Goal: Task Accomplishment & Management: Use online tool/utility

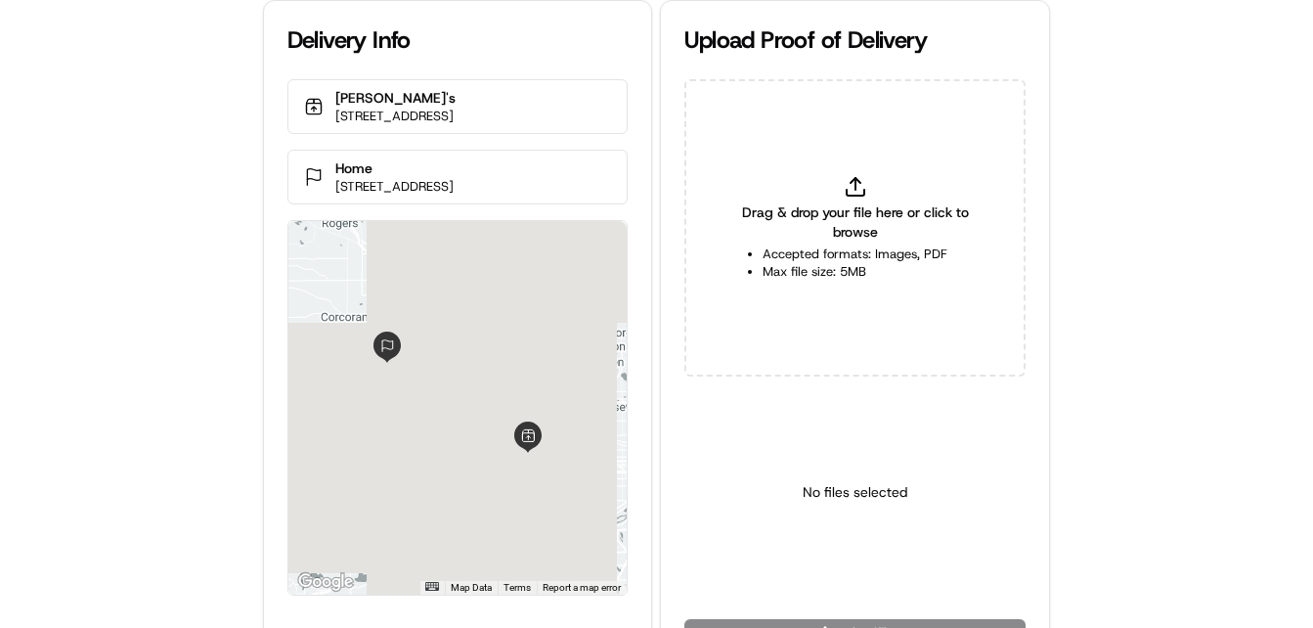
click at [155, 345] on div "Delivery Info [PERSON_NAME]'s [STREET_ADDRESS] Home [STREET_ADDRESS] ← Move lef…" at bounding box center [656, 314] width 1313 height 628
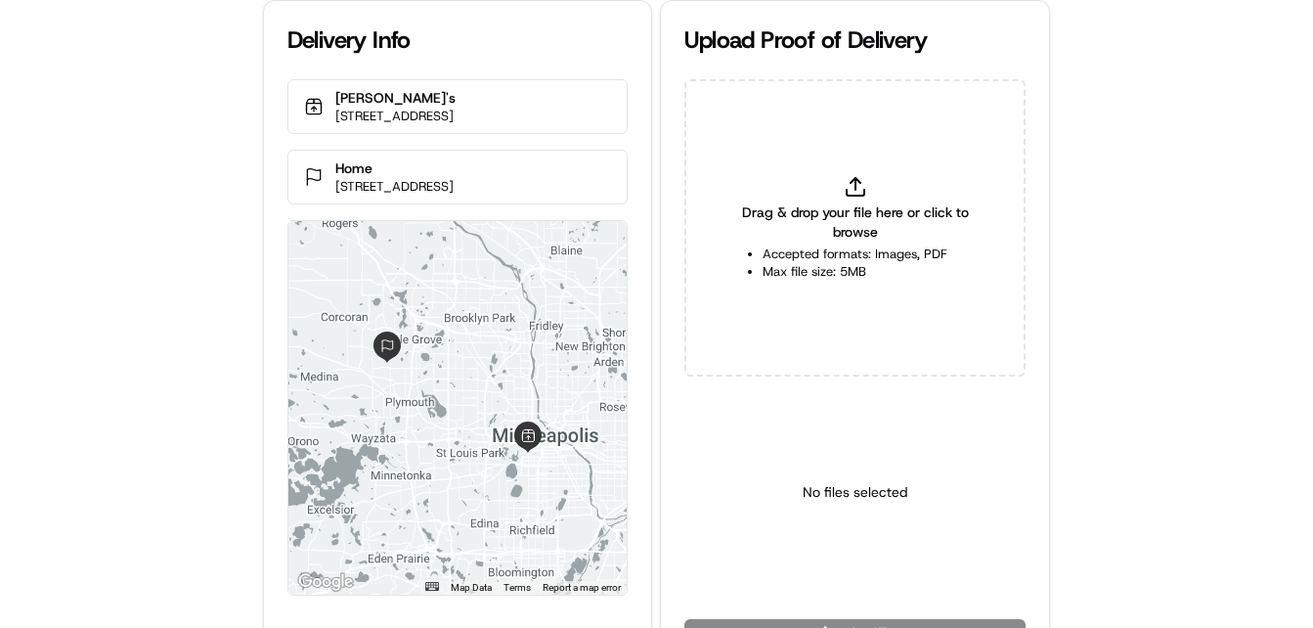
click at [155, 345] on div "Delivery Info [PERSON_NAME]'s [STREET_ADDRESS] Home [STREET_ADDRESS] ← Move lef…" at bounding box center [656, 314] width 1313 height 628
click at [148, 299] on div "Delivery Info [PERSON_NAME]'s [STREET_ADDRESS] Home [STREET_ADDRESS] ← Move lef…" at bounding box center [656, 314] width 1313 height 628
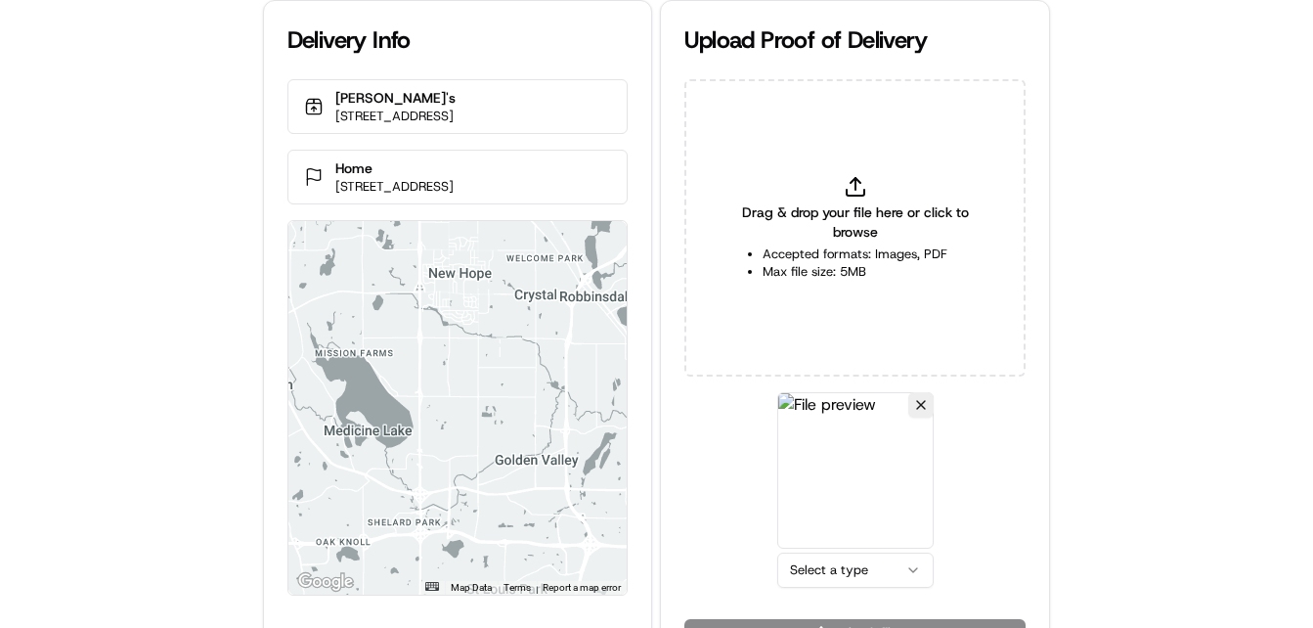
click at [863, 570] on html "Delivery Info [PERSON_NAME]'s [STREET_ADDRESS] Home [STREET_ADDRESS] ← Move lef…" at bounding box center [656, 314] width 1313 height 628
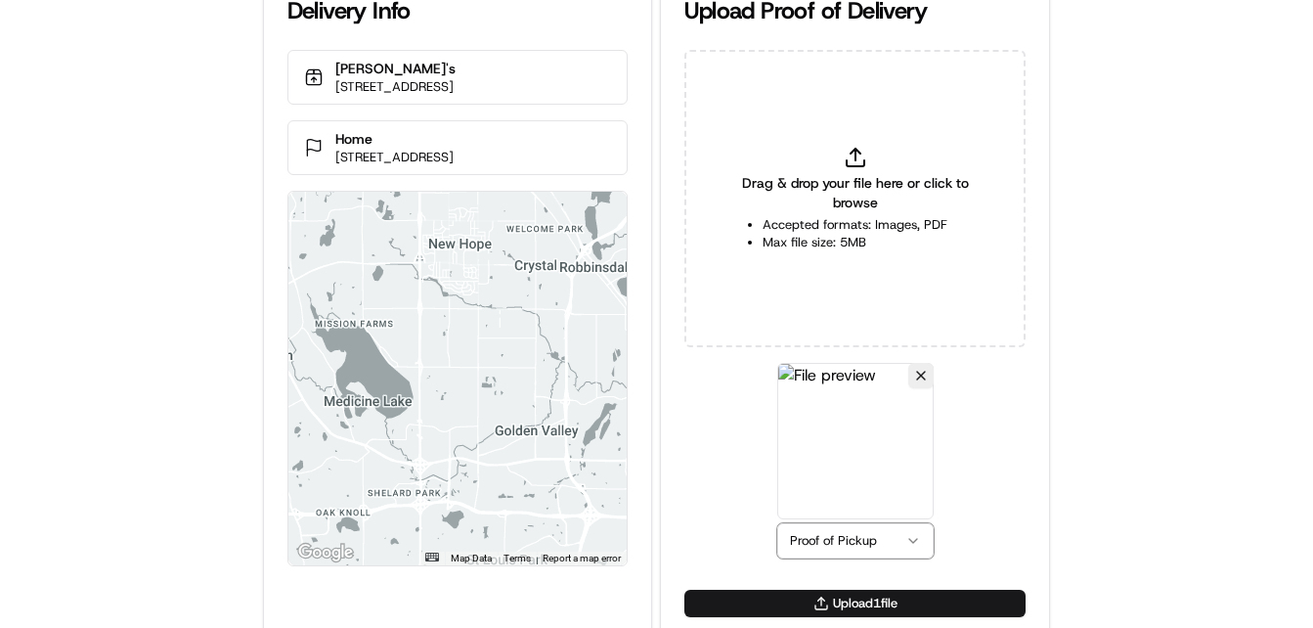
scroll to position [43, 0]
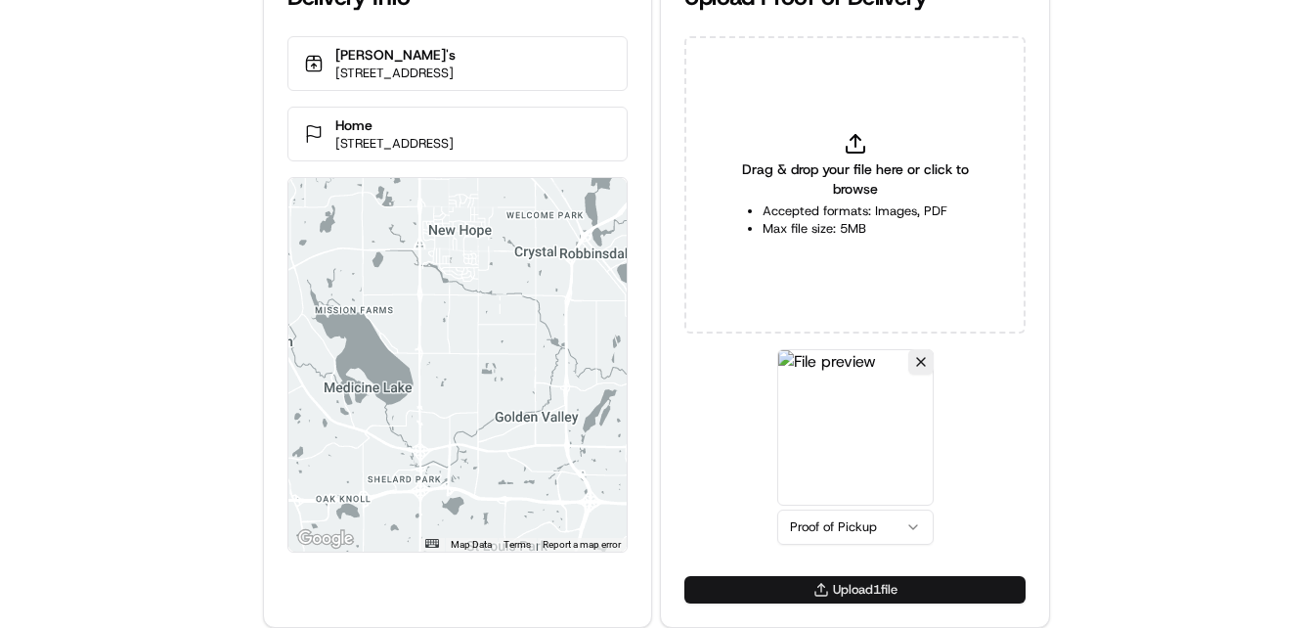
click at [825, 591] on button "Upload 1 file" at bounding box center [854, 589] width 341 height 27
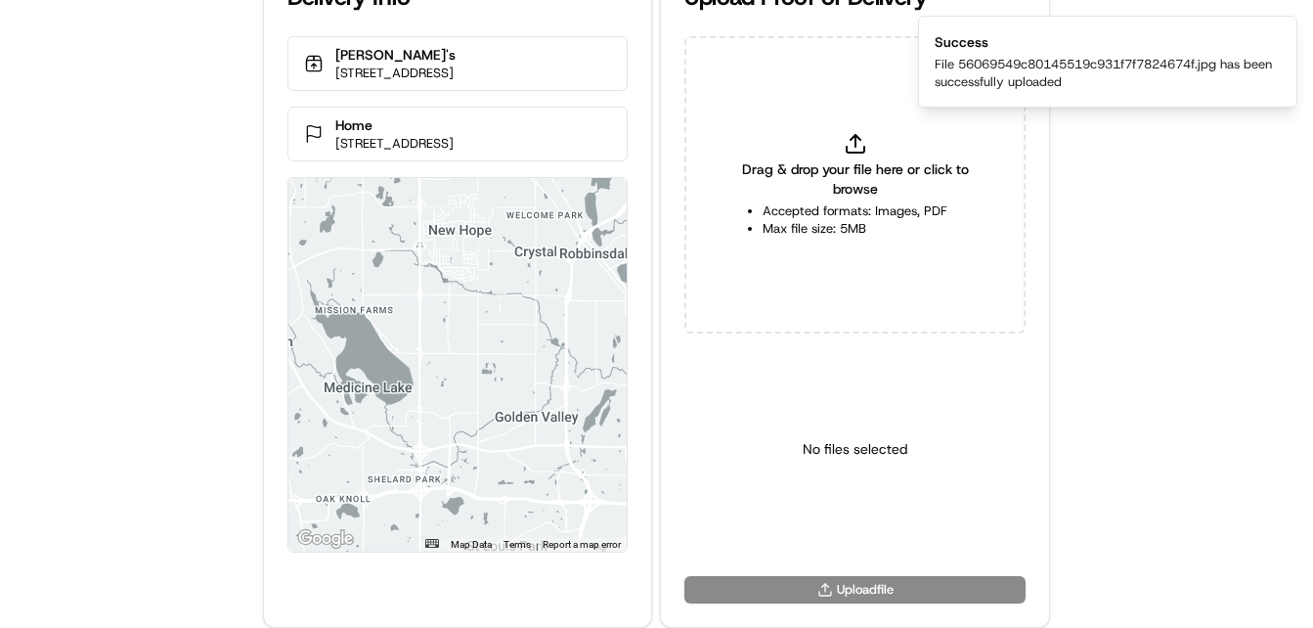
click at [150, 290] on div "Delivery Info [PERSON_NAME]'s [STREET_ADDRESS] Home [STREET_ADDRESS] ← Move lef…" at bounding box center [656, 271] width 1313 height 628
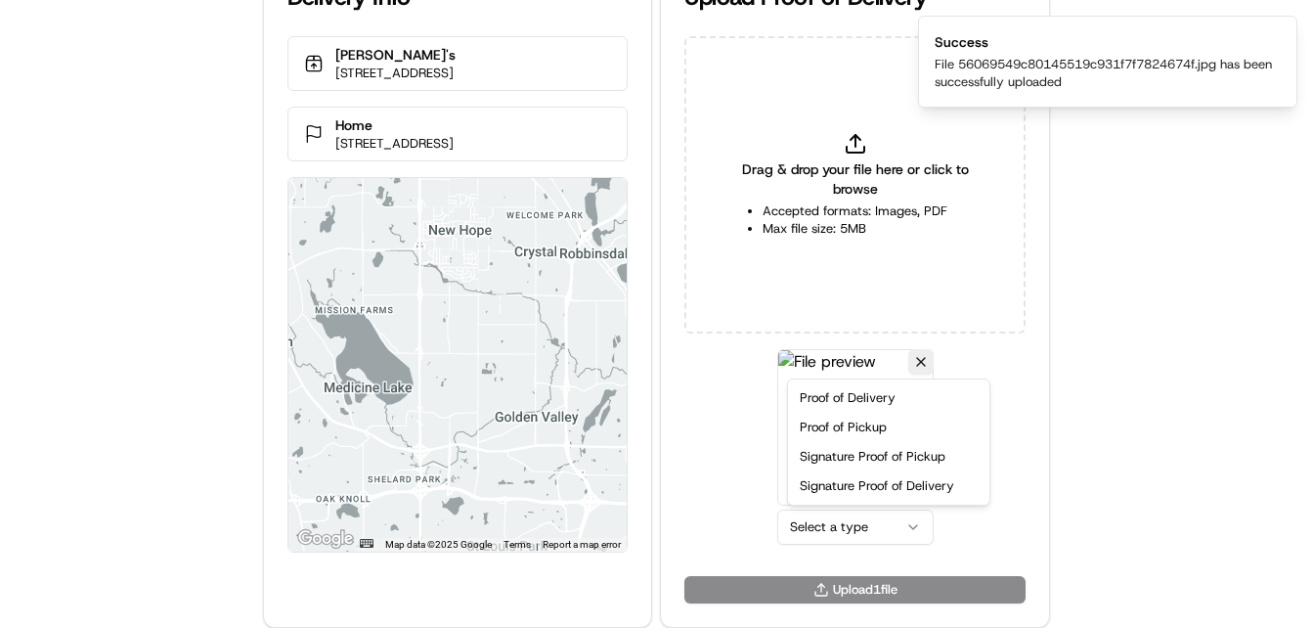
click at [860, 511] on html "Delivery Info [PERSON_NAME]'s [STREET_ADDRESS] Home [STREET_ADDRESS] ← Move lef…" at bounding box center [656, 271] width 1313 height 628
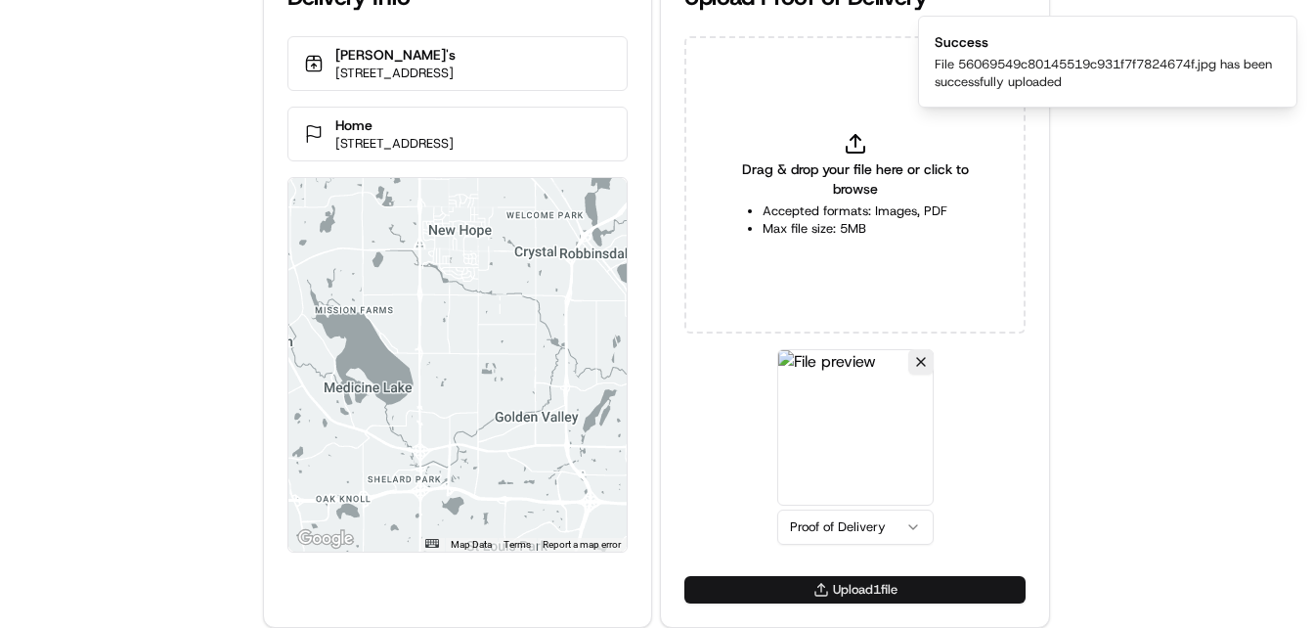
click at [835, 578] on button "Upload 1 file" at bounding box center [854, 589] width 341 height 27
